Goal: Task Accomplishment & Management: Use online tool/utility

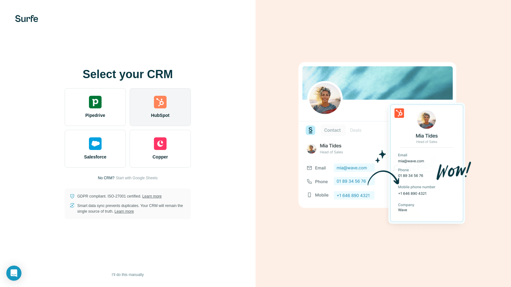
click at [150, 103] on div "HubSpot" at bounding box center [160, 107] width 61 height 38
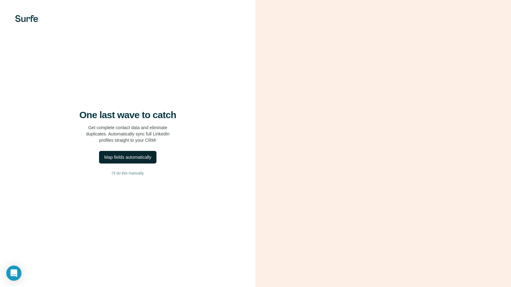
click at [126, 155] on div "Map fields automatically" at bounding box center [127, 157] width 47 height 6
